Goal: Task Accomplishment & Management: Use online tool/utility

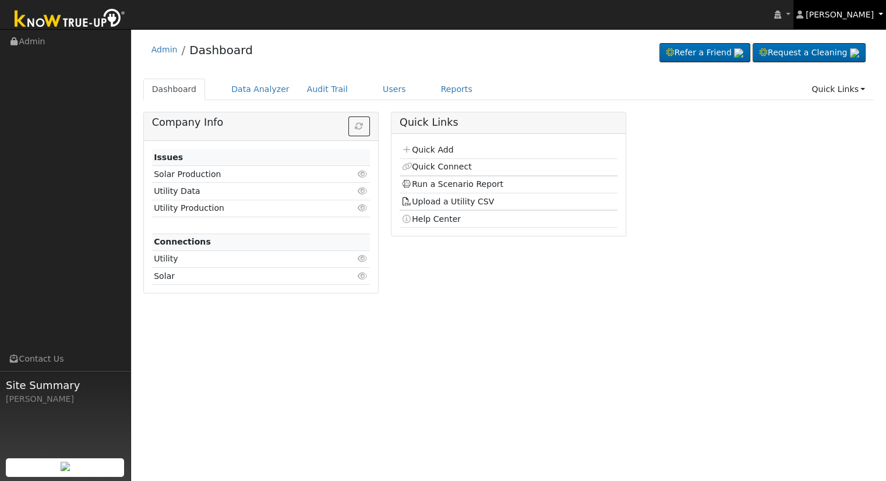
click at [875, 12] on link "[PERSON_NAME]" at bounding box center [840, 14] width 93 height 29
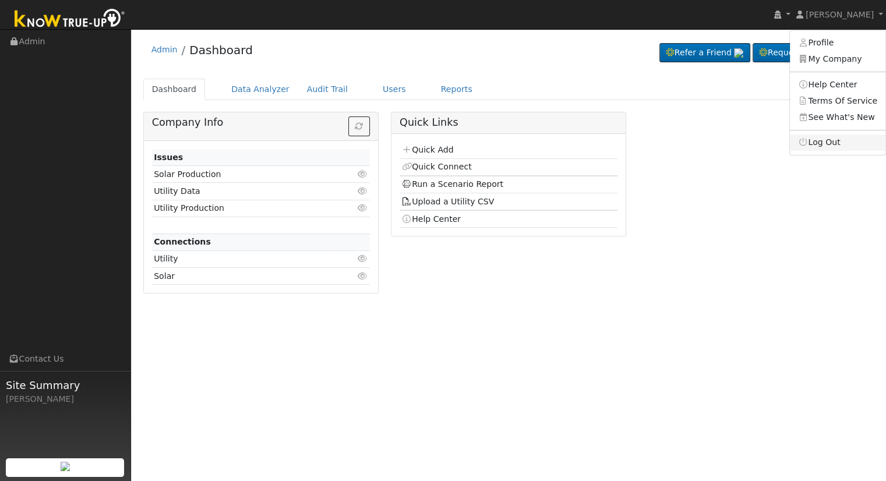
click at [828, 143] on link "Log Out" at bounding box center [838, 143] width 96 height 16
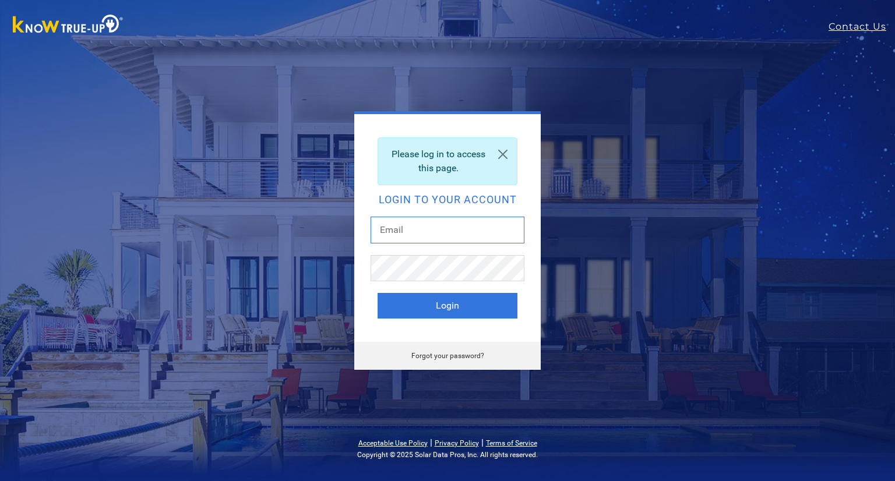
click at [449, 222] on input "text" at bounding box center [448, 230] width 154 height 27
type input "[EMAIL_ADDRESS][DOMAIN_NAME]"
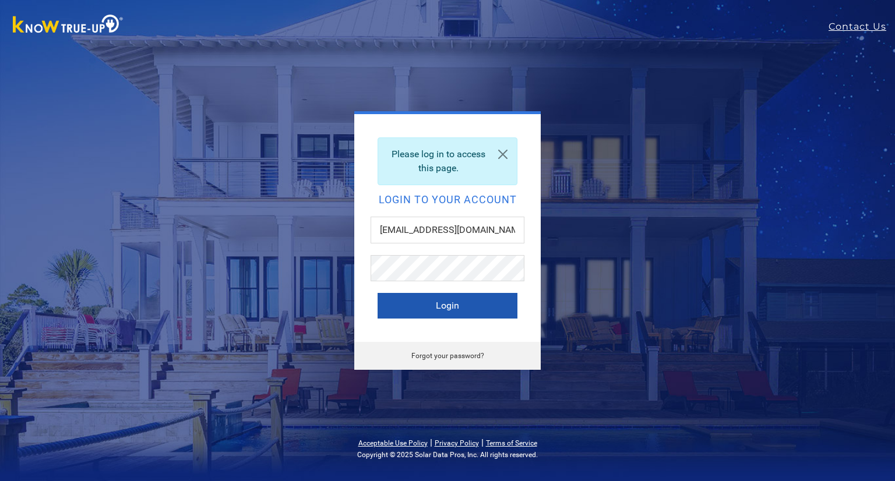
click at [457, 304] on button "Login" at bounding box center [448, 306] width 140 height 26
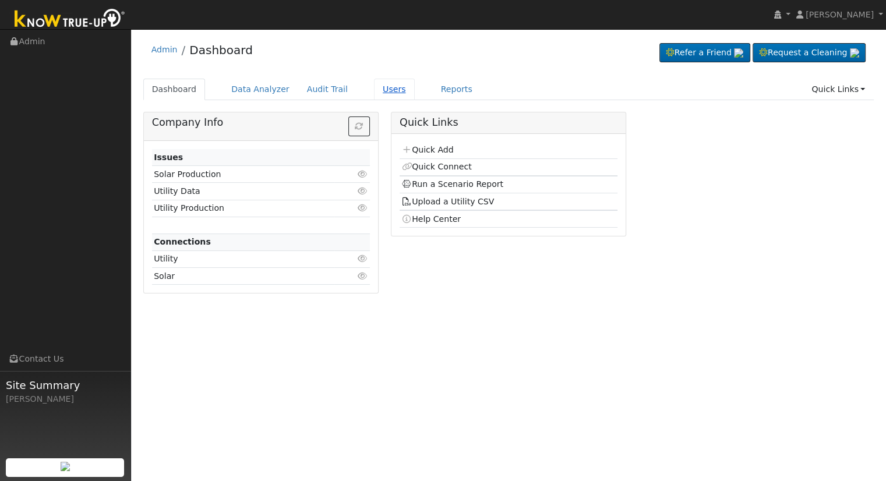
click at [374, 88] on link "Users" at bounding box center [394, 90] width 41 height 22
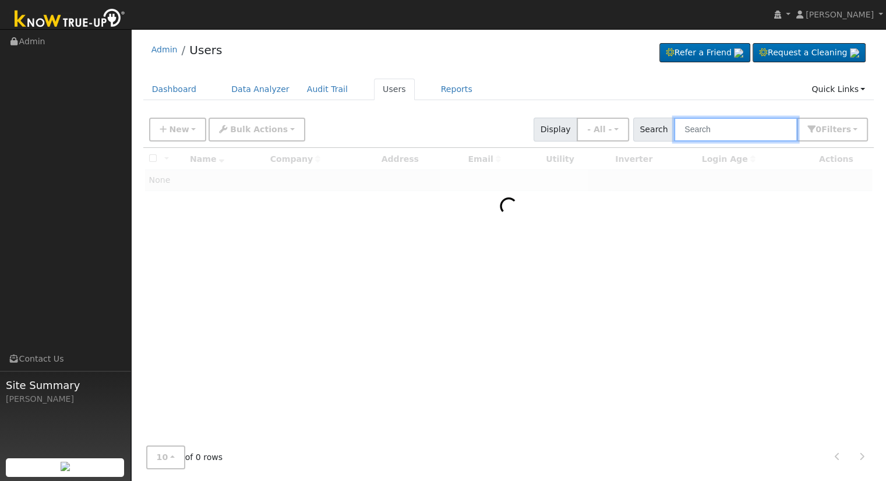
click at [721, 126] on input "text" at bounding box center [736, 130] width 124 height 24
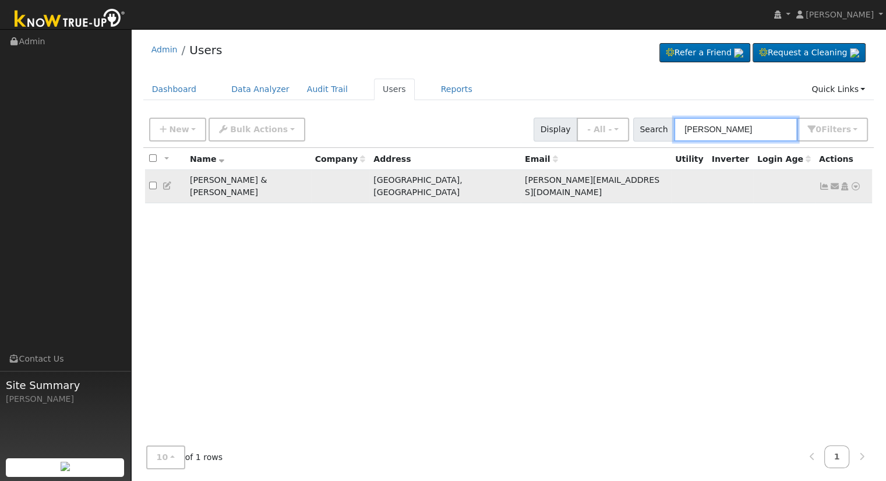
type input "[PERSON_NAME]"
click at [855, 182] on icon at bounding box center [856, 186] width 10 height 8
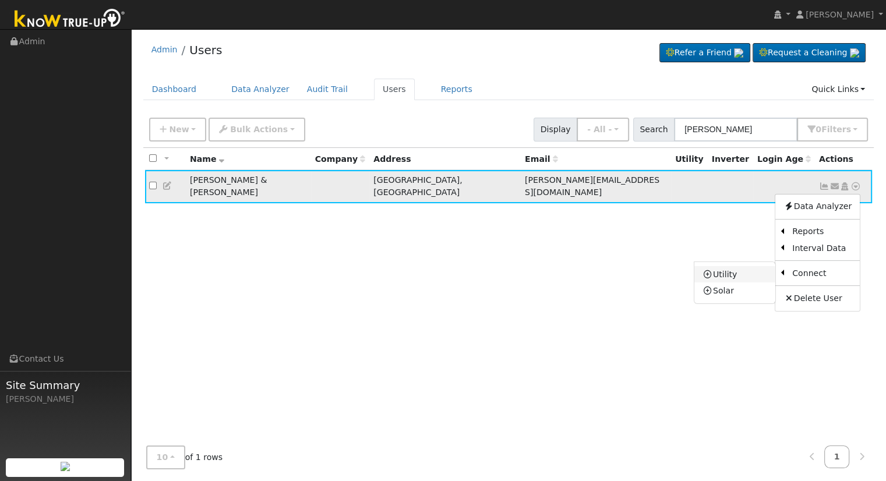
click at [743, 266] on link "Utility" at bounding box center [735, 274] width 81 height 16
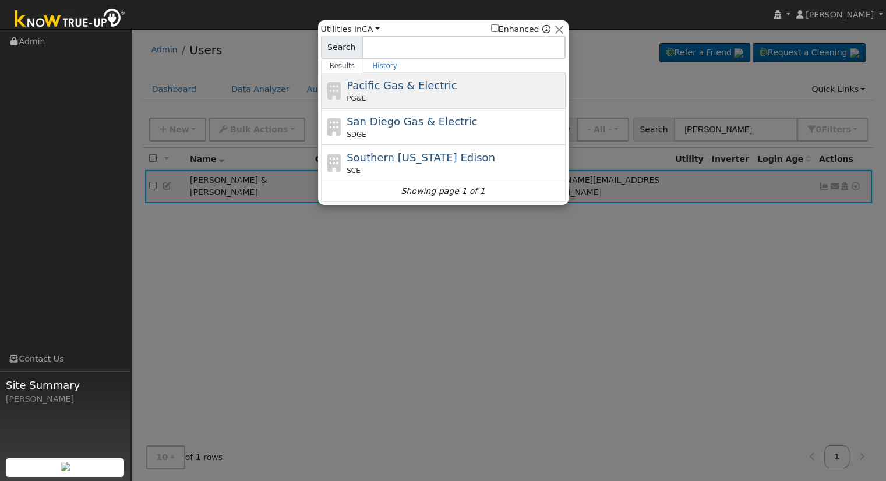
click at [410, 94] on div "PG&E" at bounding box center [455, 98] width 216 height 10
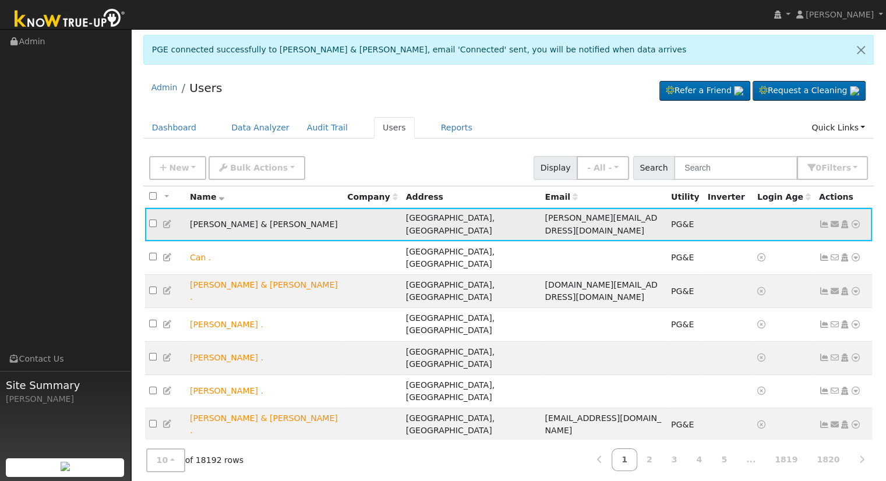
drag, startPoint x: 857, startPoint y: 223, endPoint x: 856, endPoint y: 229, distance: 5.9
click at [857, 223] on icon at bounding box center [856, 224] width 10 height 8
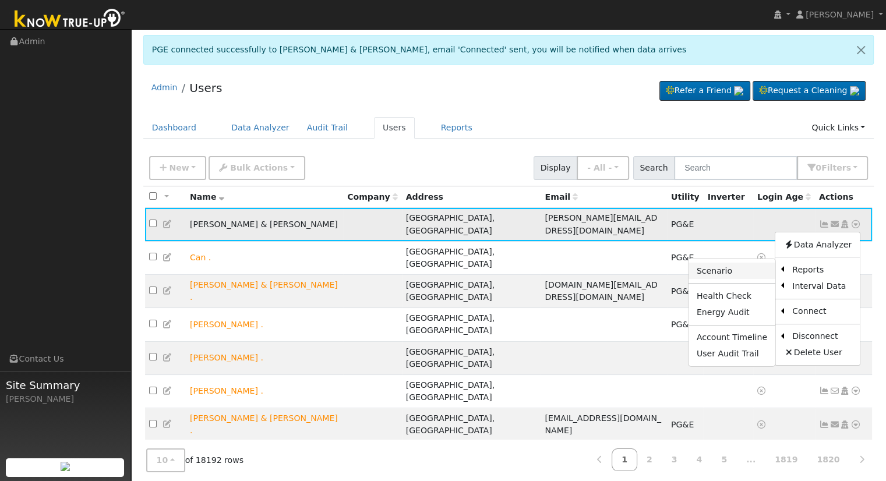
click at [757, 271] on link "Scenario" at bounding box center [732, 271] width 87 height 16
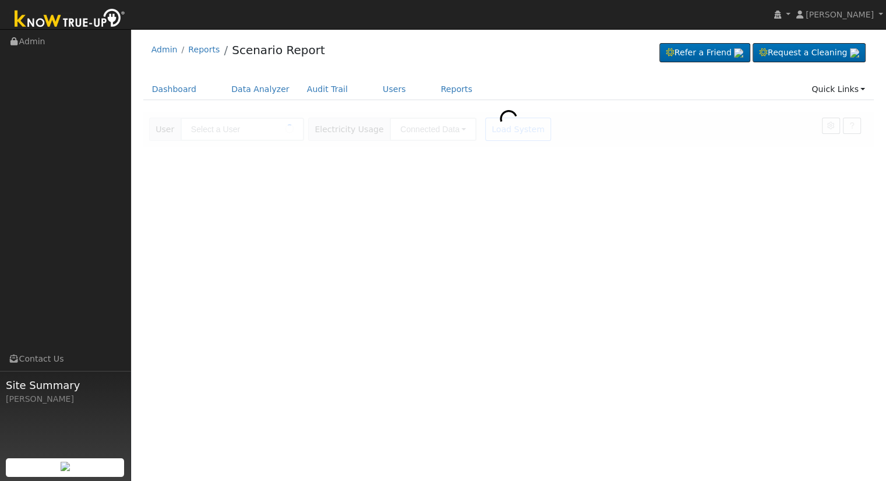
type input "[PERSON_NAME] & [PERSON_NAME]"
type input "Pacific Gas & Electric"
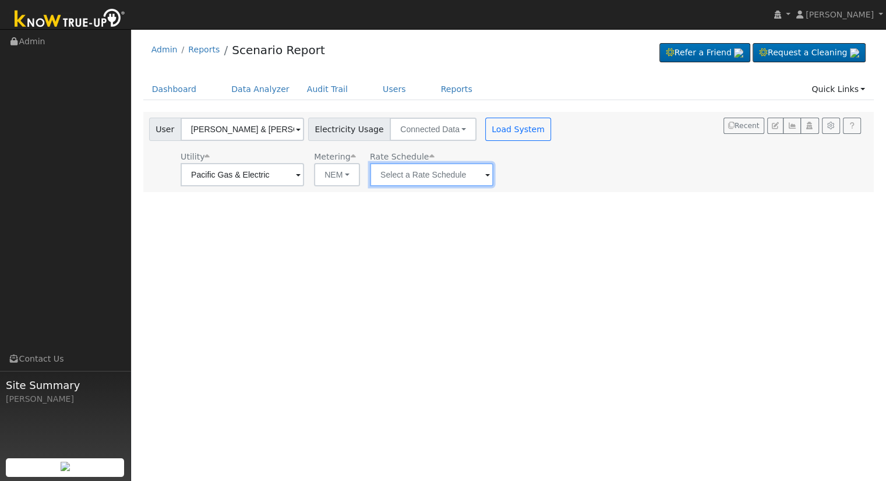
click at [457, 173] on input "text" at bounding box center [432, 174] width 124 height 23
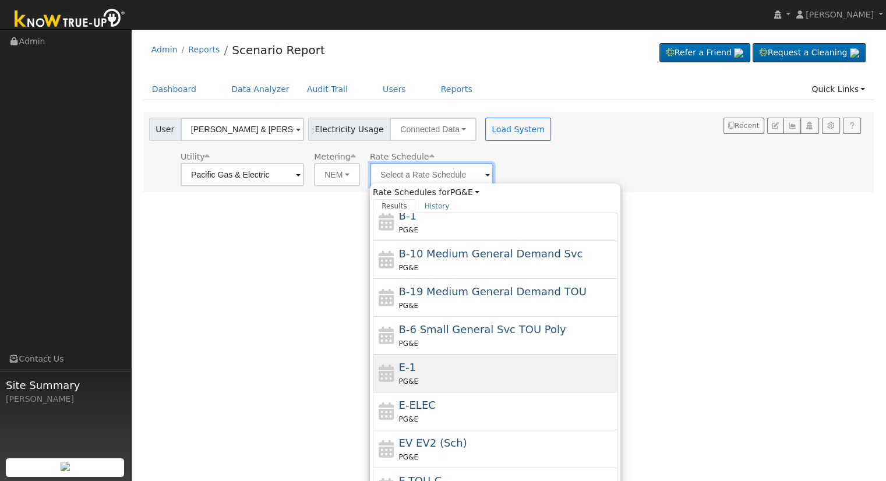
scroll to position [202, 0]
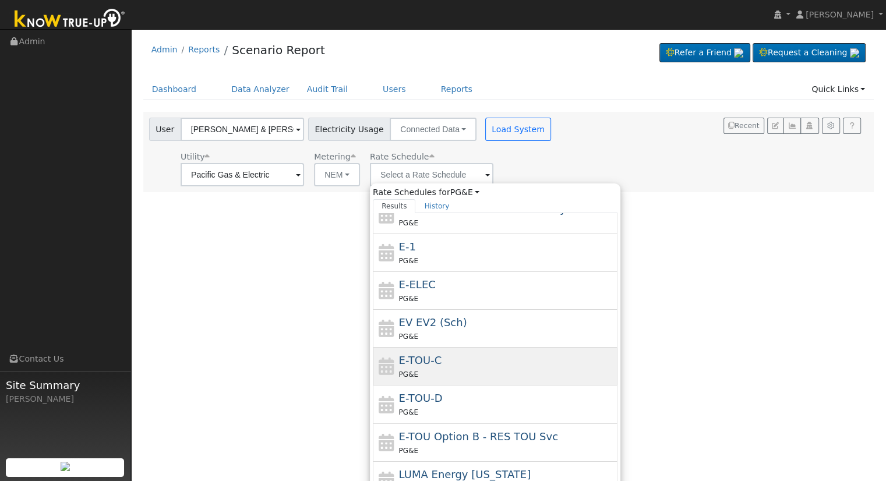
click at [500, 353] on div "E-TOU-C PG&E" at bounding box center [507, 367] width 216 height 28
type input "E-TOU-C"
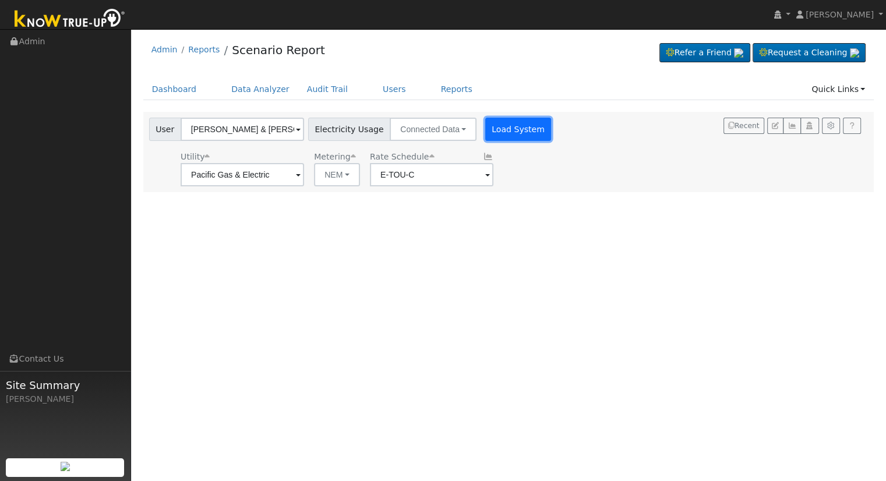
click at [495, 126] on button "Load System" at bounding box center [518, 129] width 66 height 23
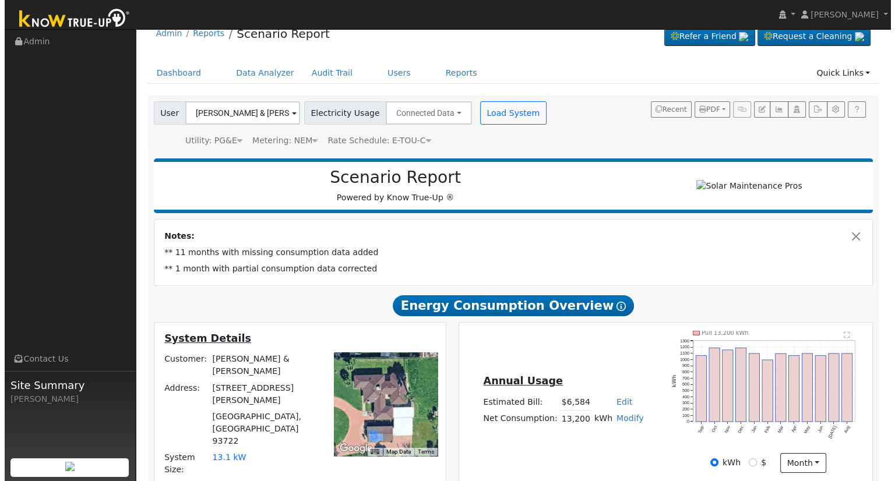
scroll to position [0, 0]
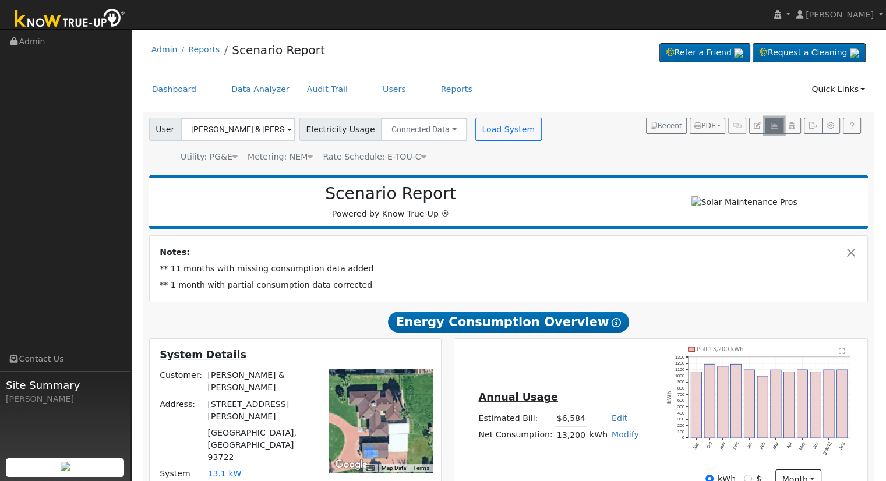
click at [773, 126] on icon "button" at bounding box center [774, 125] width 9 height 7
